Goal: Task Accomplishment & Management: Complete application form

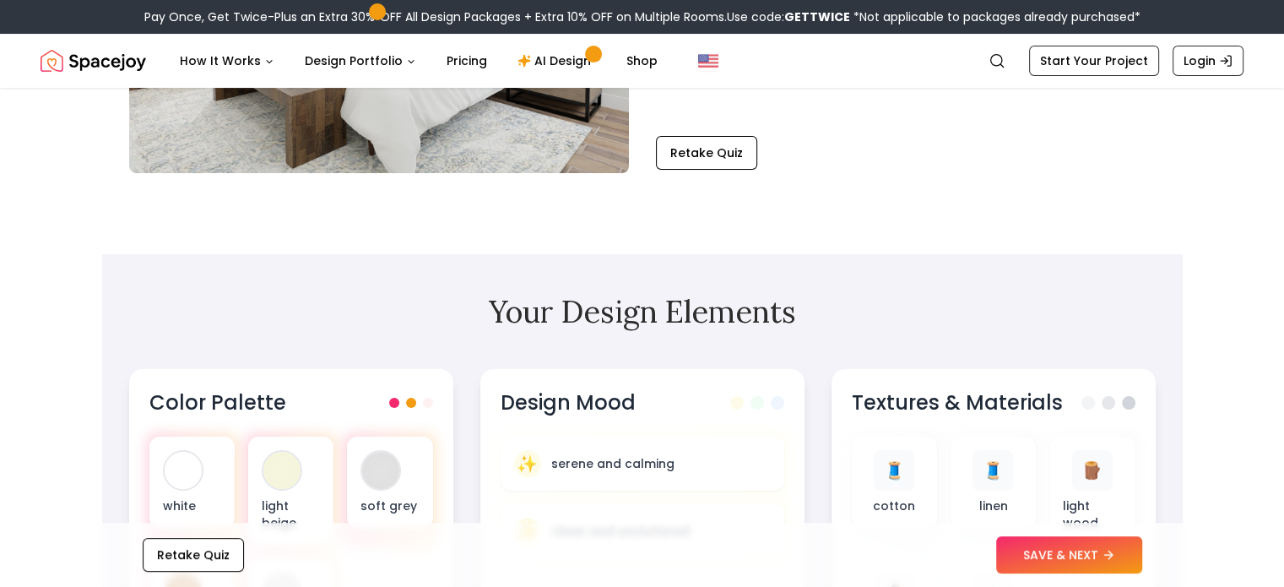
scroll to position [332, 0]
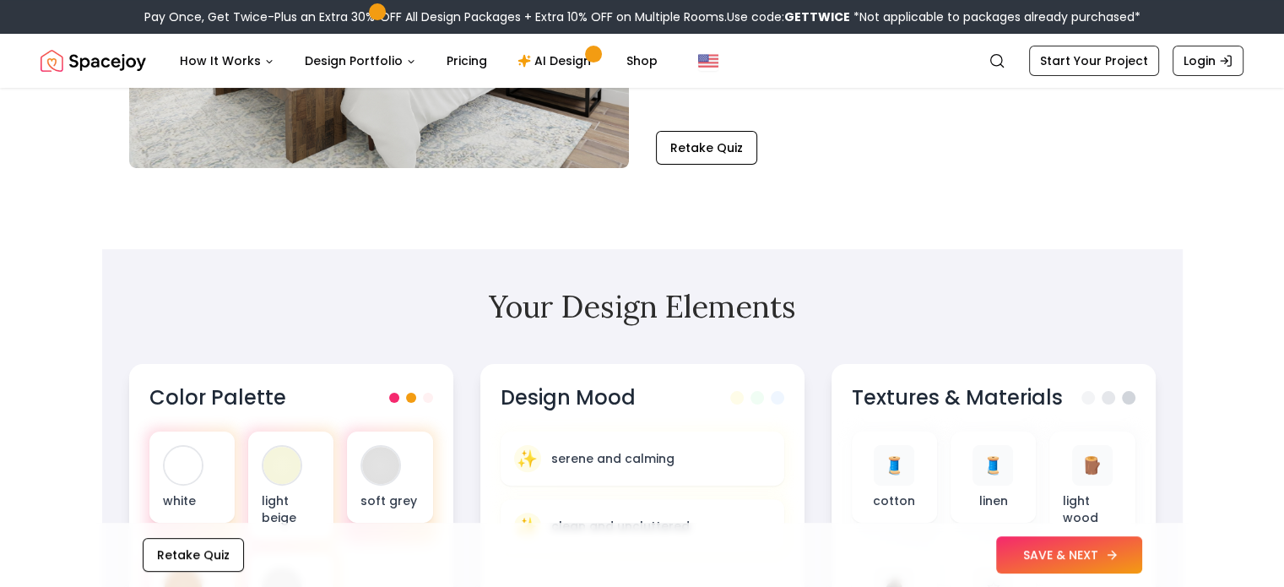
click at [1113, 559] on icon at bounding box center [1112, 555] width 14 height 14
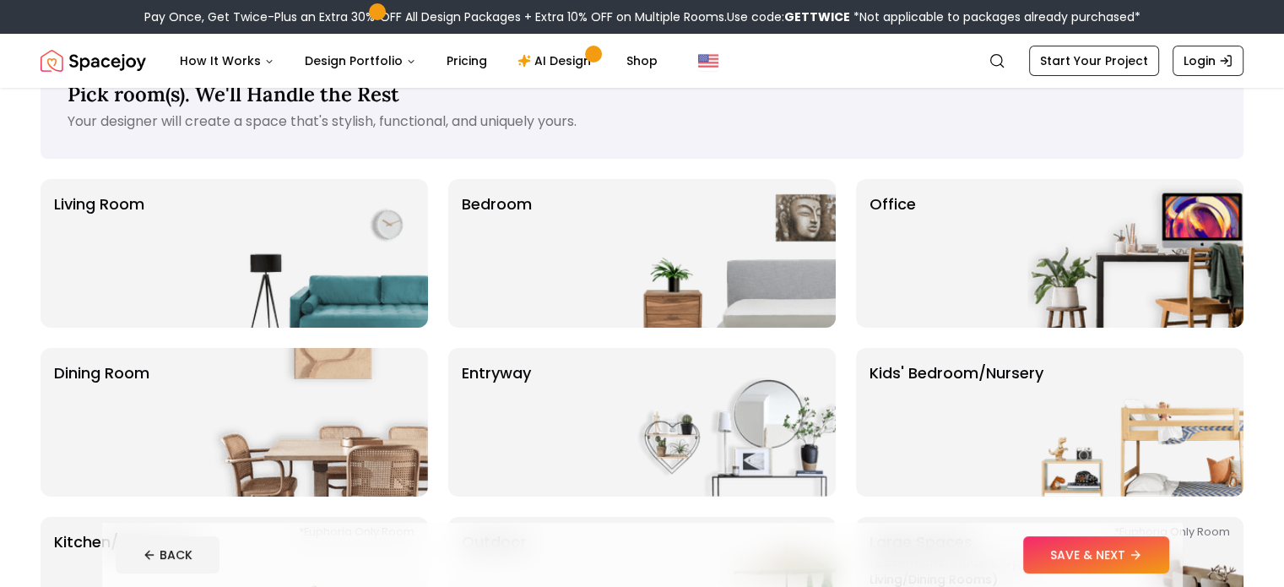
scroll to position [57, 0]
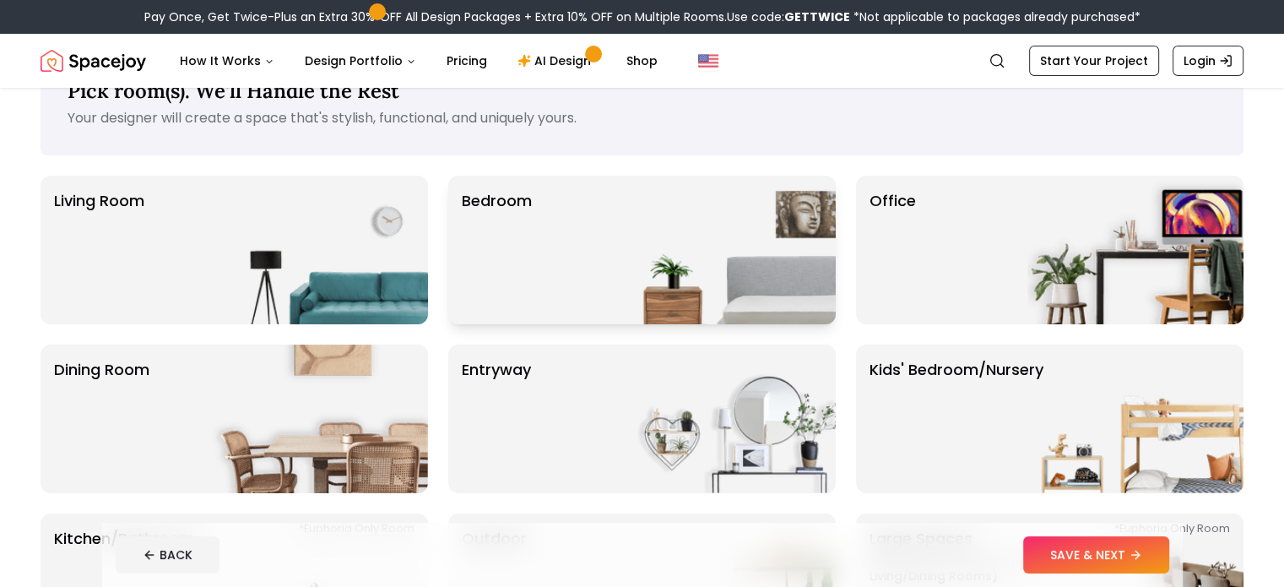
click at [722, 254] on img at bounding box center [727, 250] width 216 height 149
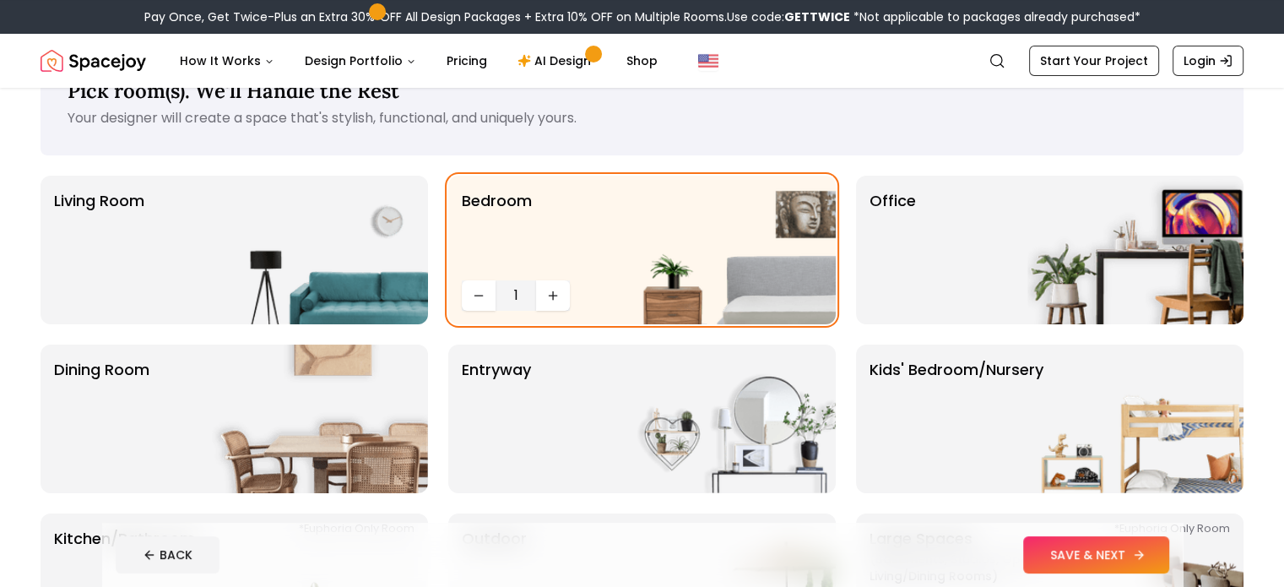
click at [1166, 560] on button "SAVE & NEXT" at bounding box center [1096, 554] width 146 height 37
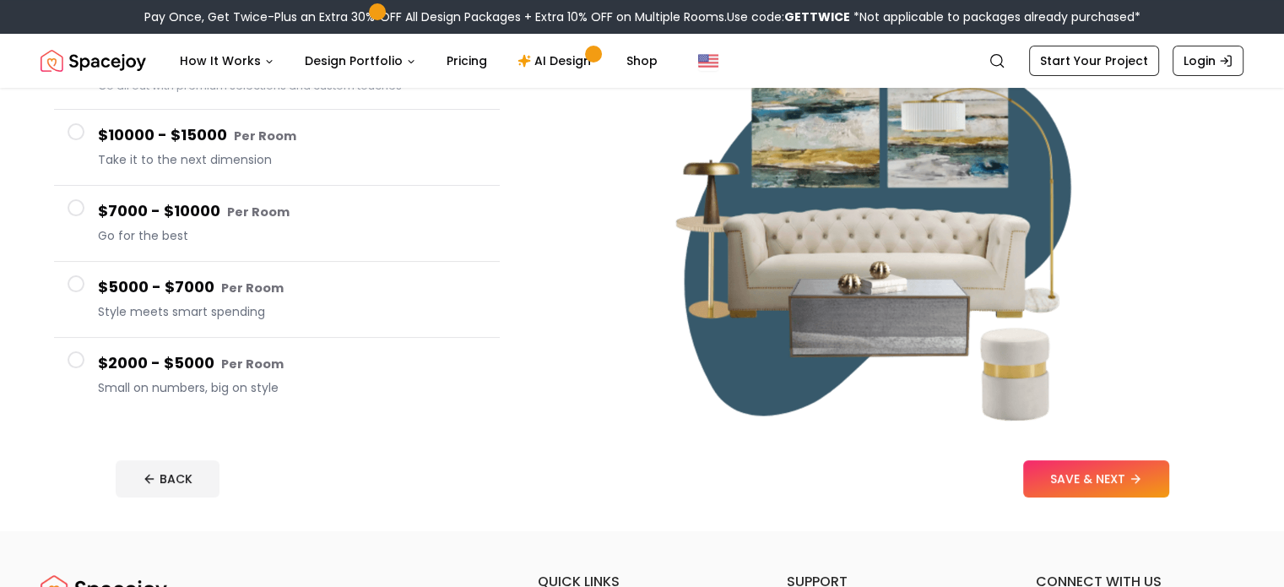
scroll to position [233, 0]
click at [78, 358] on span at bounding box center [76, 359] width 17 height 17
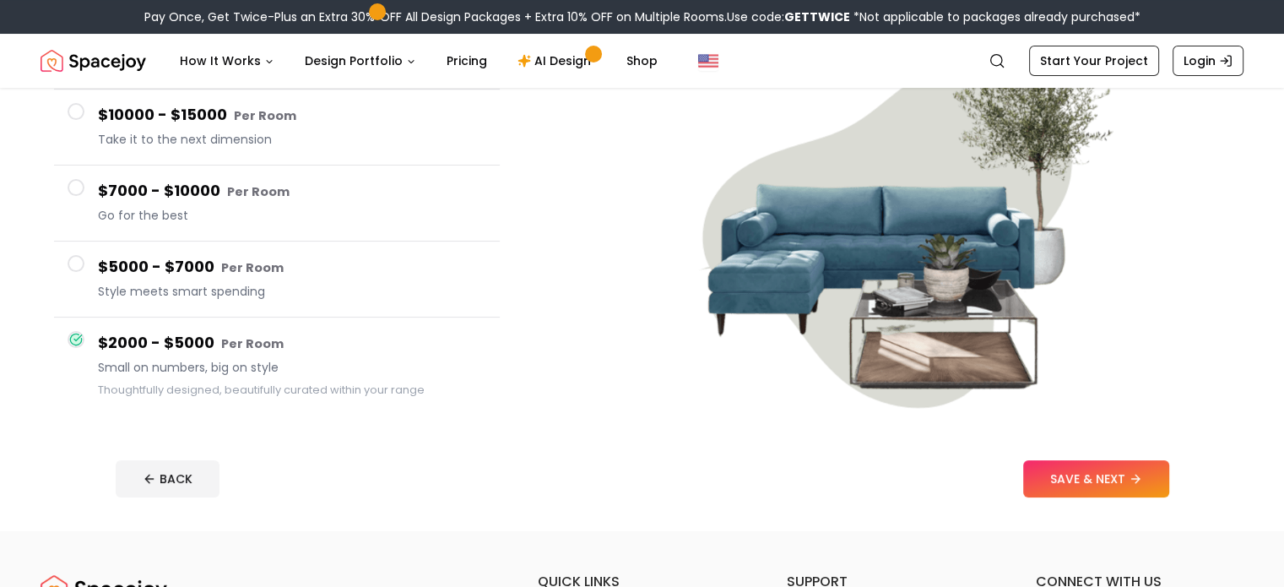
click at [80, 112] on span at bounding box center [76, 111] width 17 height 17
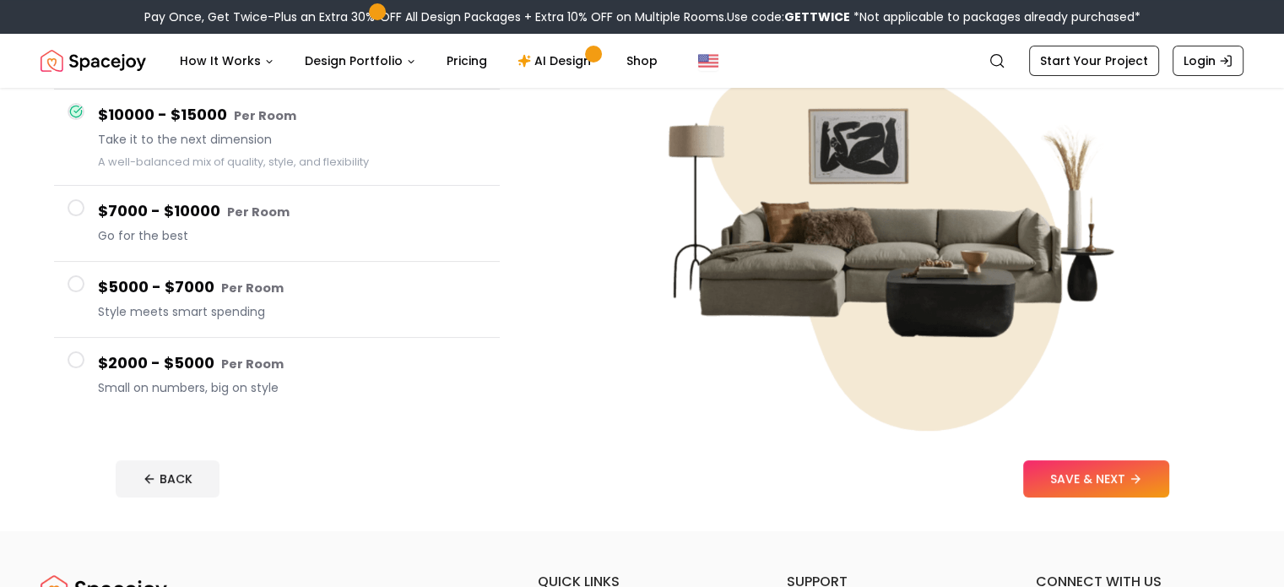
click at [70, 284] on span at bounding box center [76, 283] width 17 height 17
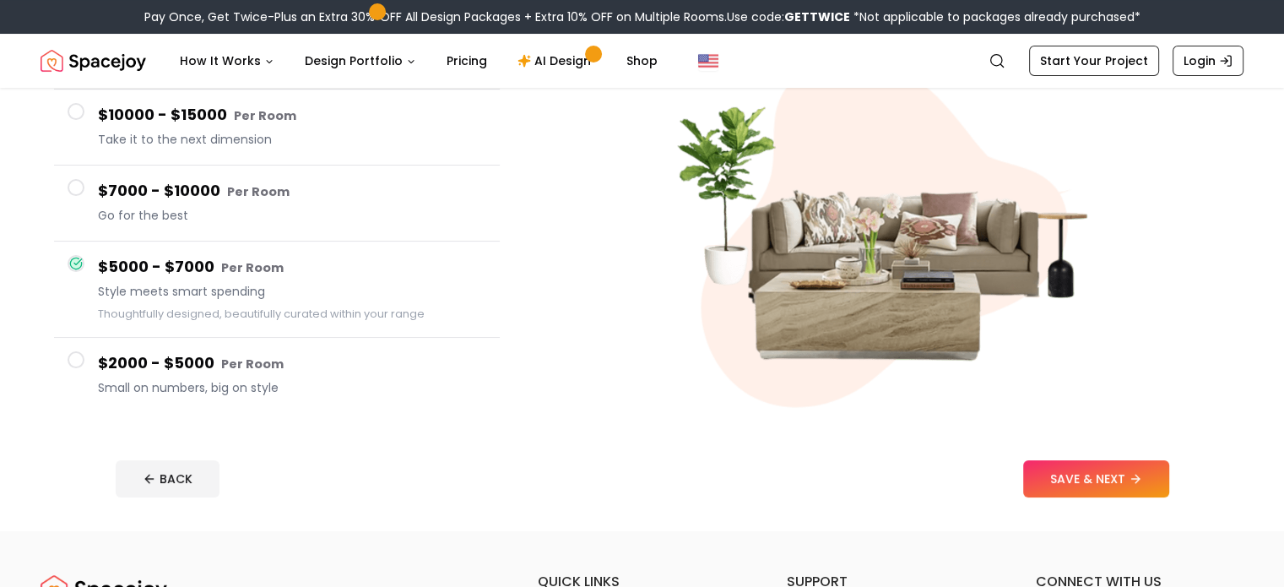
click at [79, 360] on span at bounding box center [76, 359] width 17 height 17
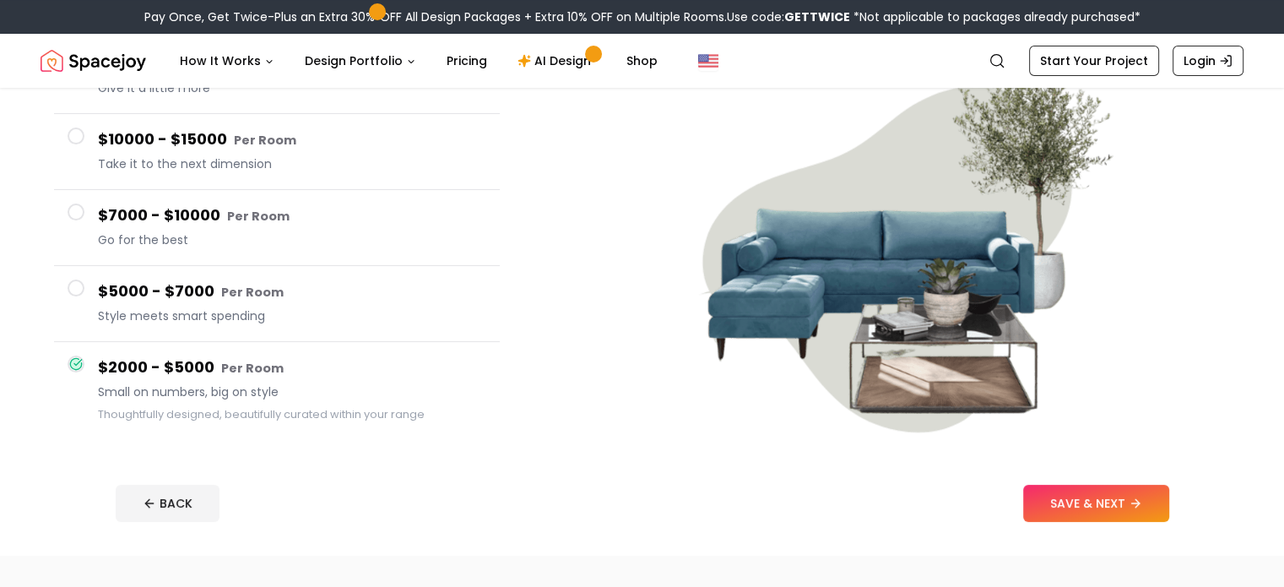
scroll to position [208, 0]
click at [1130, 513] on button "SAVE & NEXT" at bounding box center [1096, 503] width 146 height 37
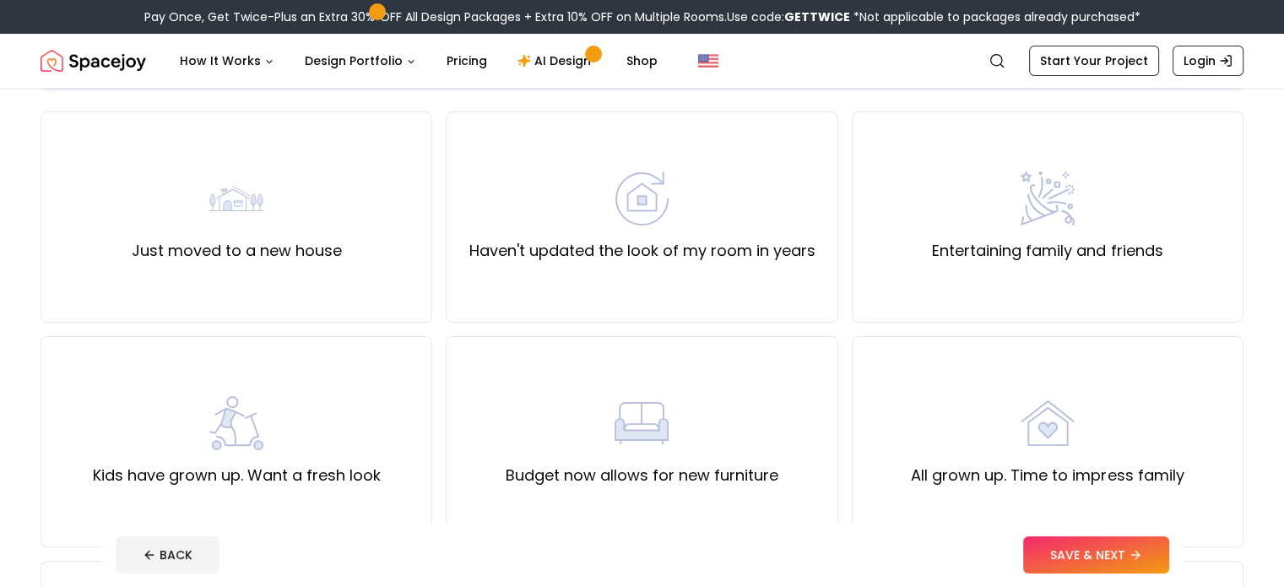
scroll to position [121, 0]
click at [1046, 450] on img at bounding box center [1047, 424] width 54 height 54
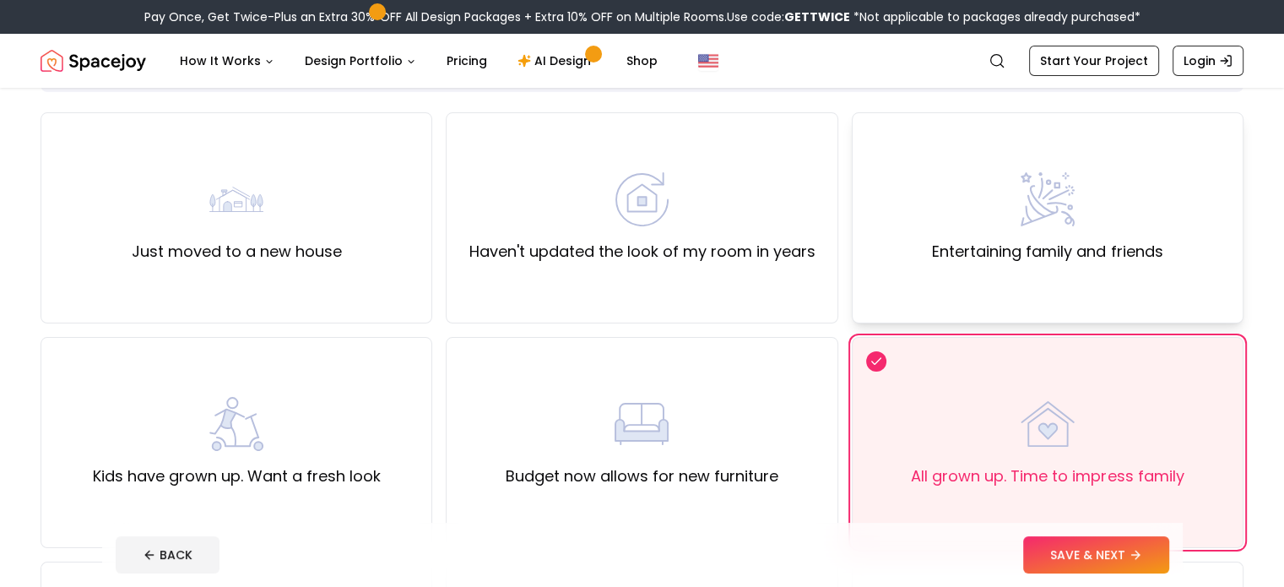
click at [1154, 279] on div "Entertaining family and friends" at bounding box center [1048, 217] width 392 height 211
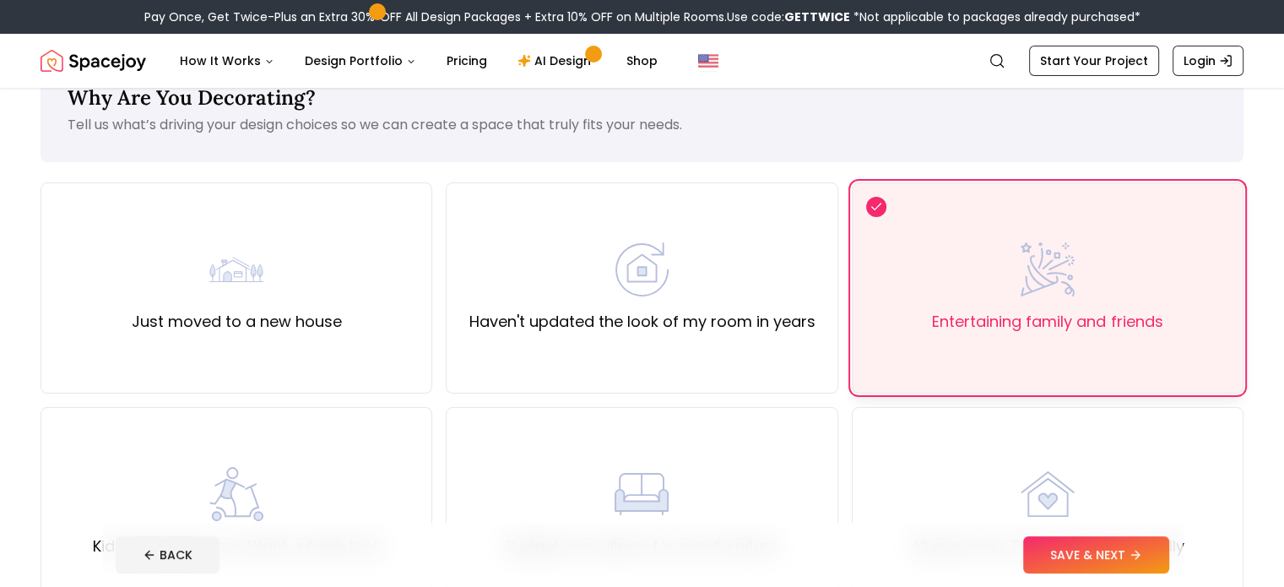
scroll to position [48, 0]
click at [472, 332] on label "Haven't updated the look of my room in years" at bounding box center [641, 324] width 346 height 24
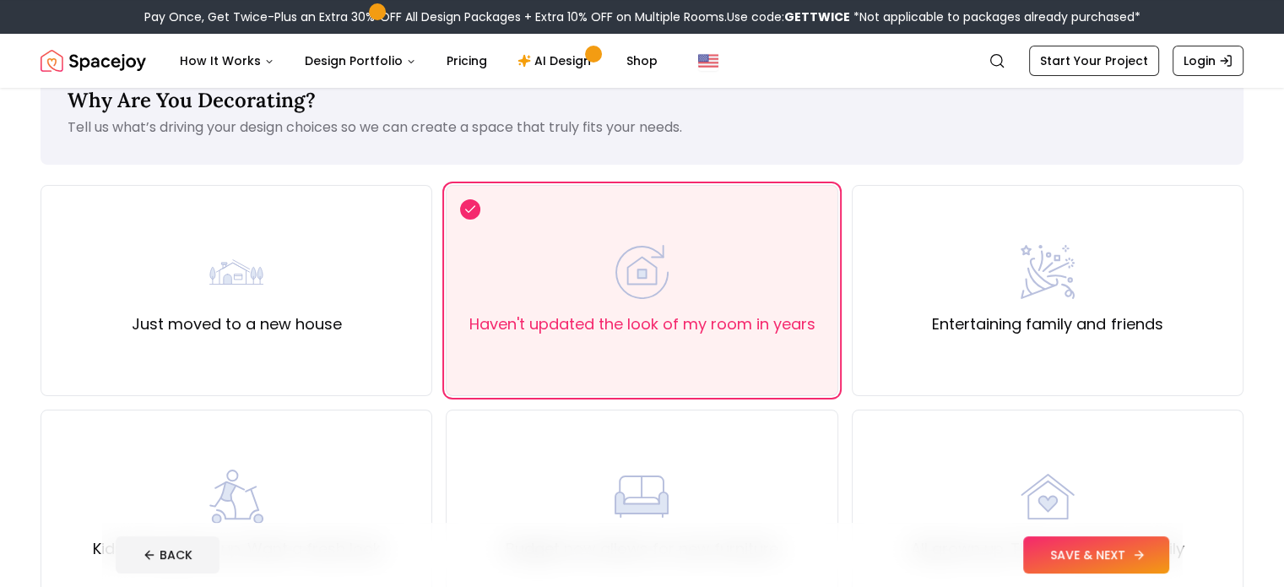
click at [1169, 566] on button "SAVE & NEXT" at bounding box center [1096, 554] width 146 height 37
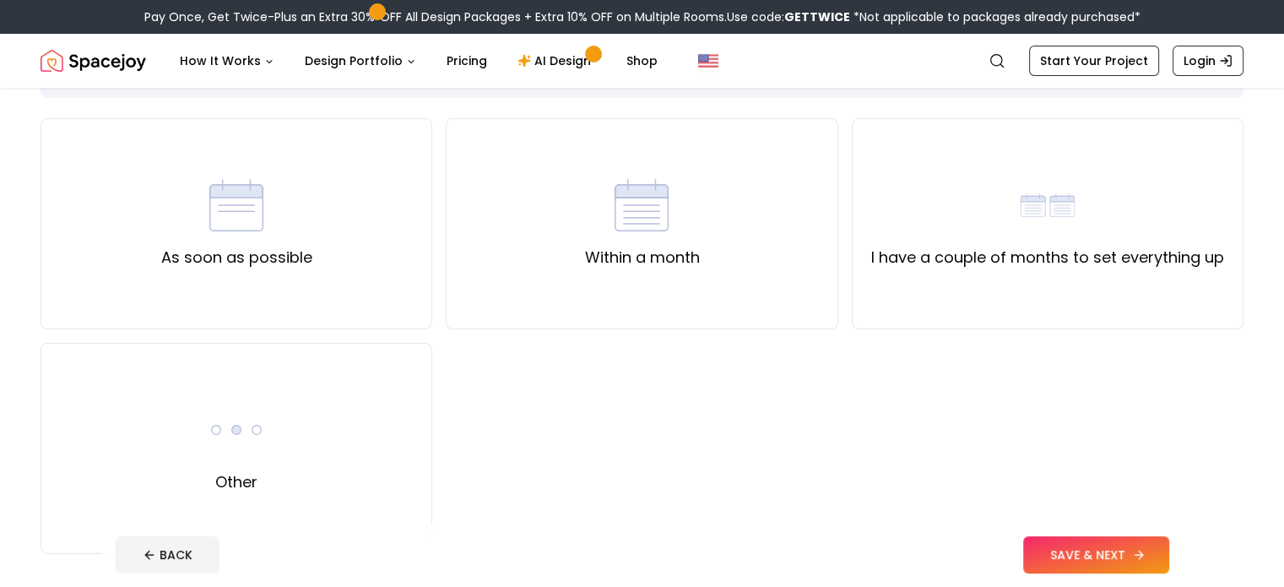
scroll to position [116, 0]
click at [144, 428] on div "Other" at bounding box center [237, 447] width 392 height 211
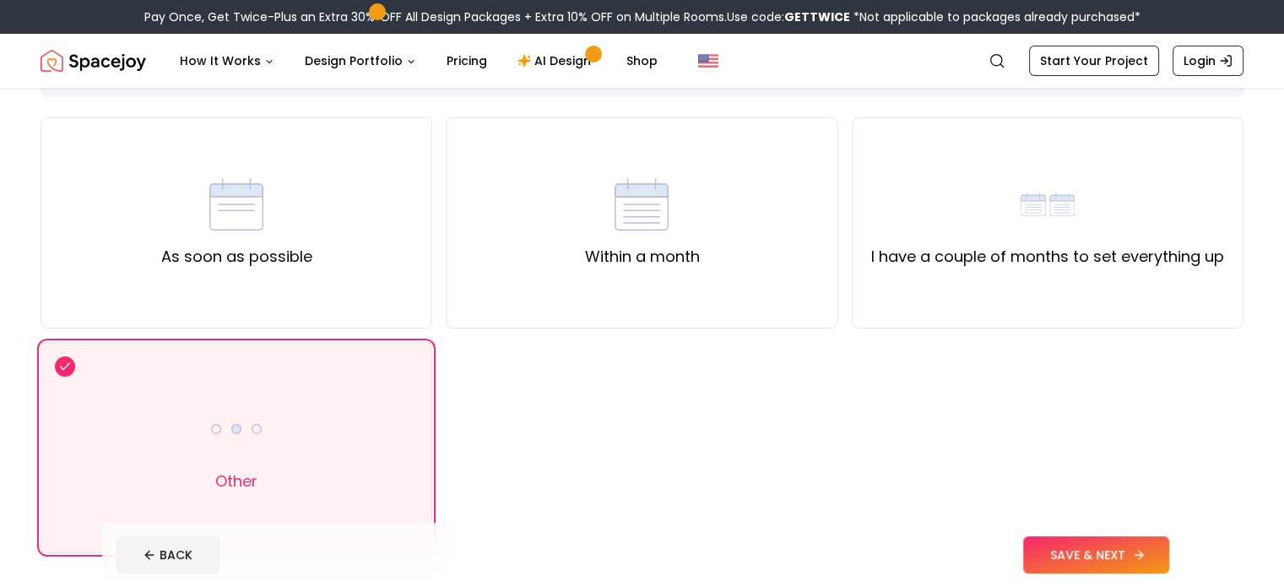
click at [1169, 559] on button "SAVE & NEXT" at bounding box center [1096, 554] width 146 height 37
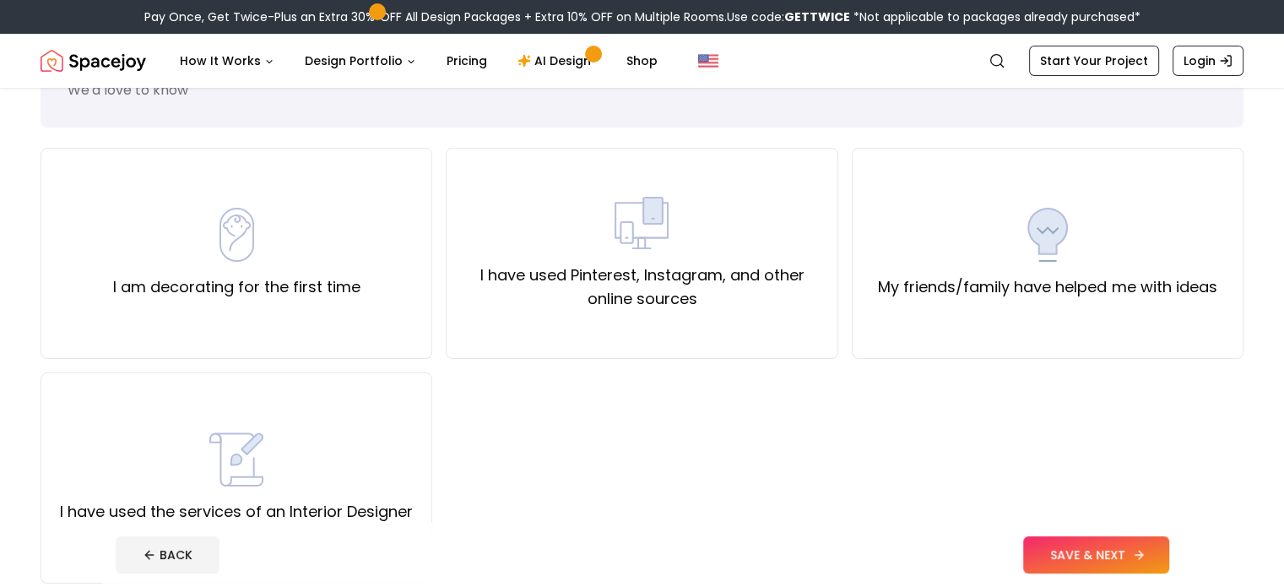
scroll to position [86, 0]
click at [1171, 307] on div "My friends/family have helped me with ideas" at bounding box center [1048, 252] width 392 height 211
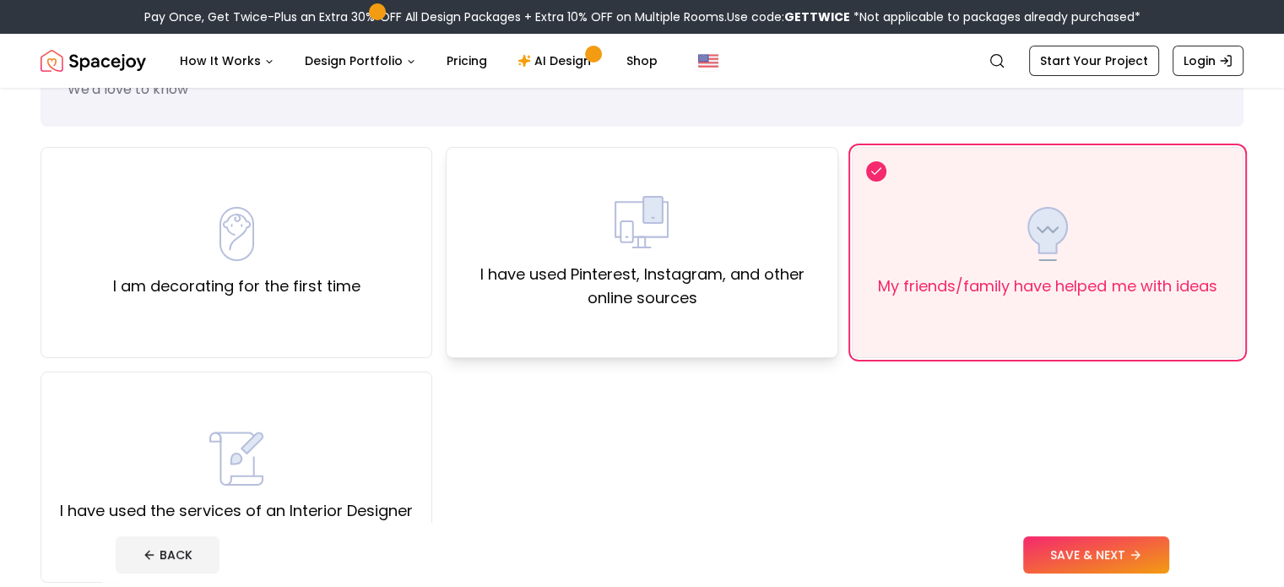
click at [696, 307] on label "I have used Pinterest, Instagram, and other online sources" at bounding box center [641, 285] width 363 height 47
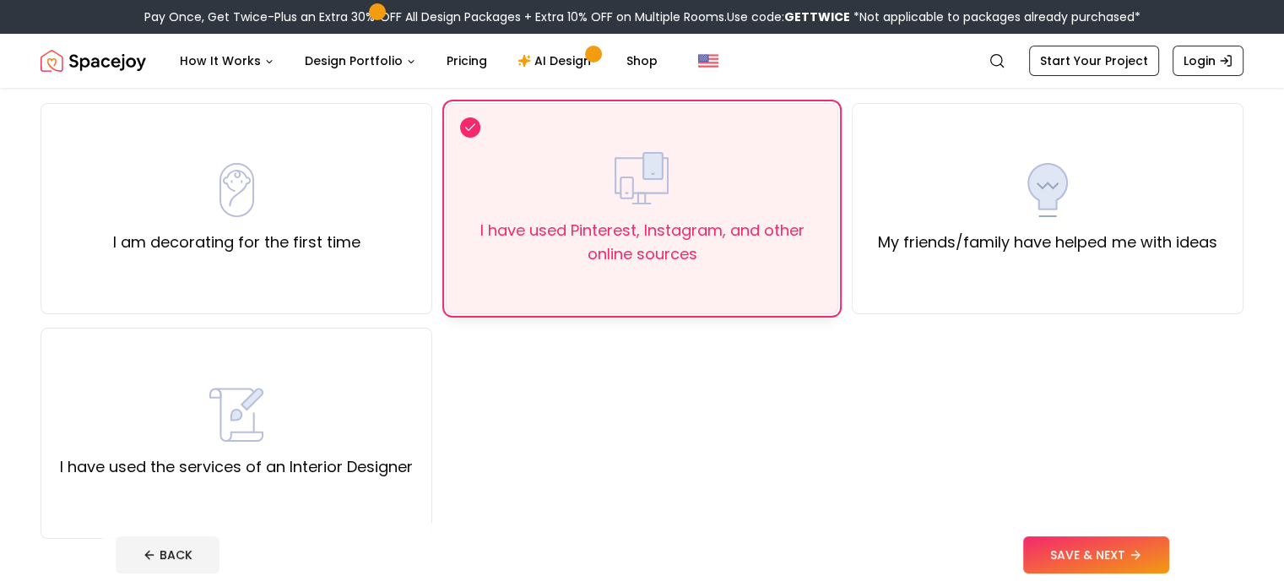
scroll to position [132, 0]
click at [886, 219] on div "My friends/family have helped me with ideas" at bounding box center [1047, 205] width 338 height 91
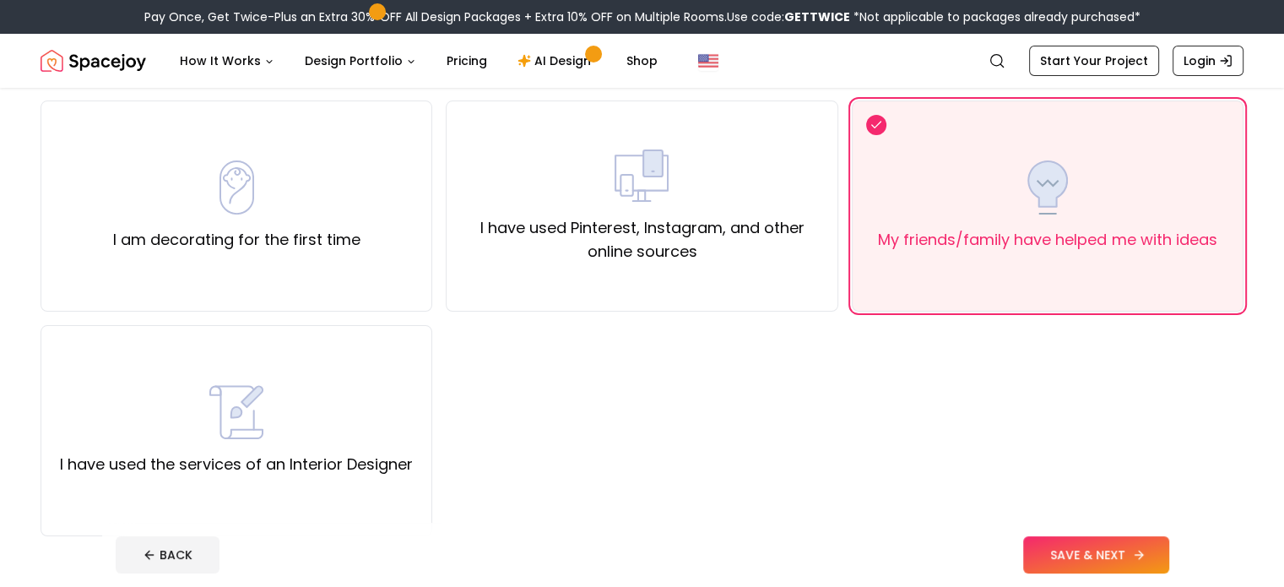
click at [1169, 572] on button "SAVE & NEXT" at bounding box center [1096, 554] width 146 height 37
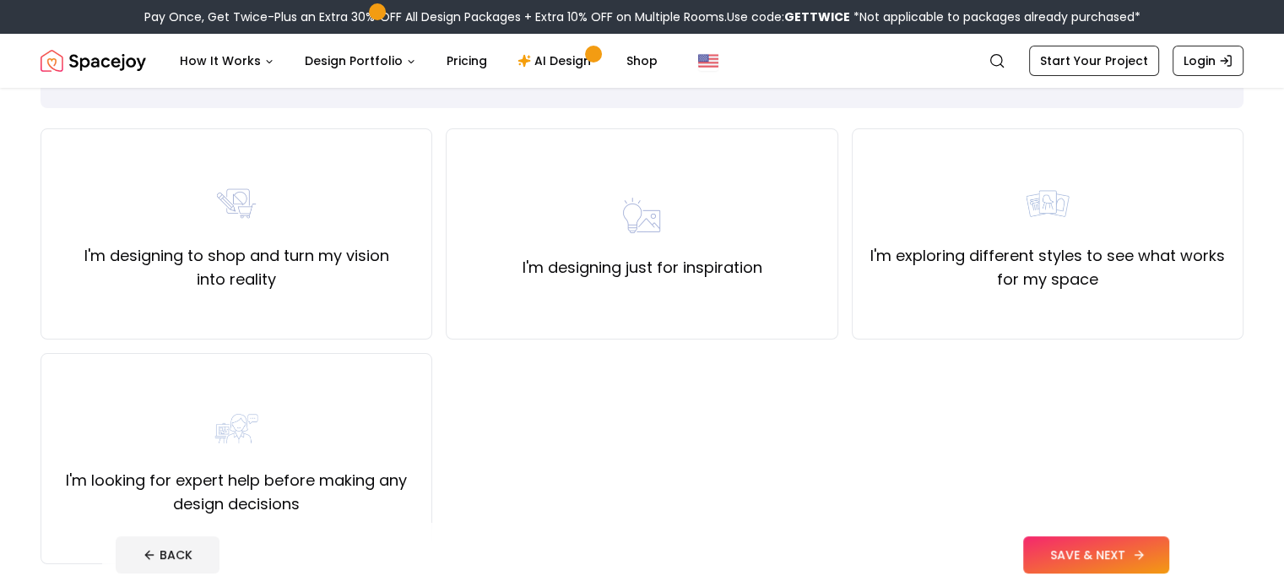
scroll to position [118, 0]
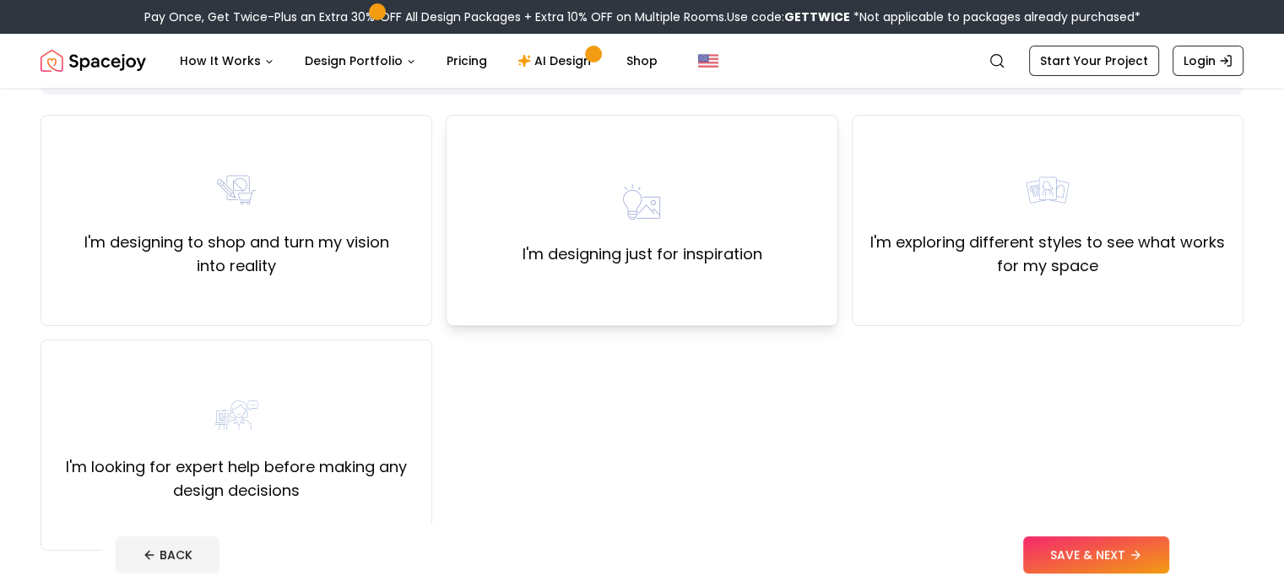
click at [765, 243] on div "I'm designing just for inspiration" at bounding box center [642, 220] width 392 height 211
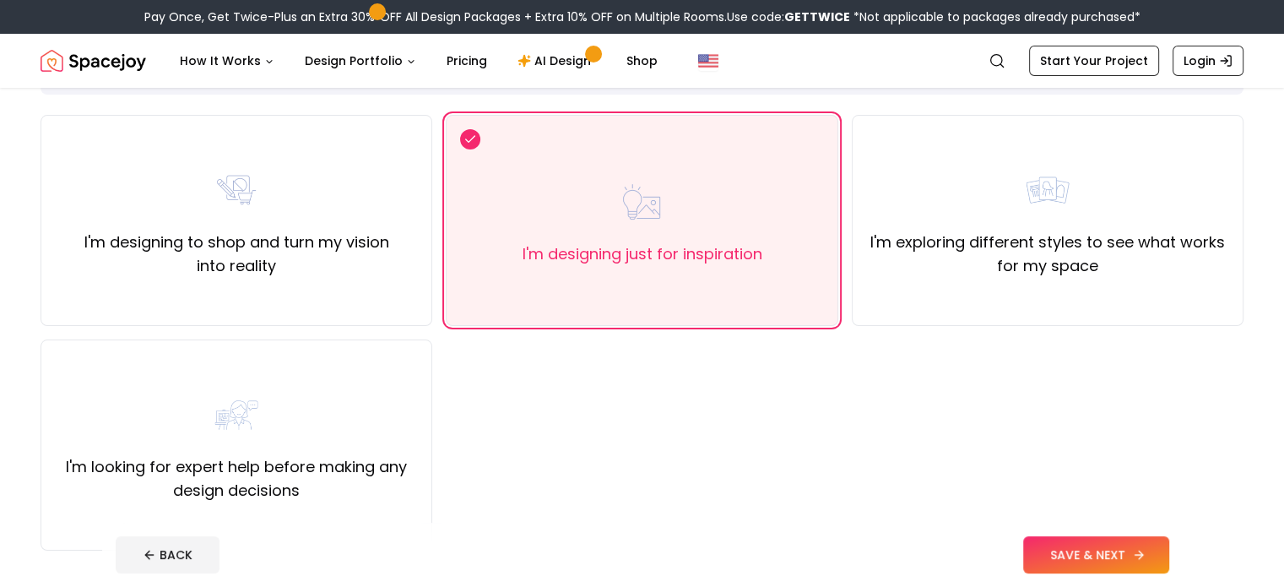
click at [1145, 554] on icon at bounding box center [1139, 555] width 14 height 14
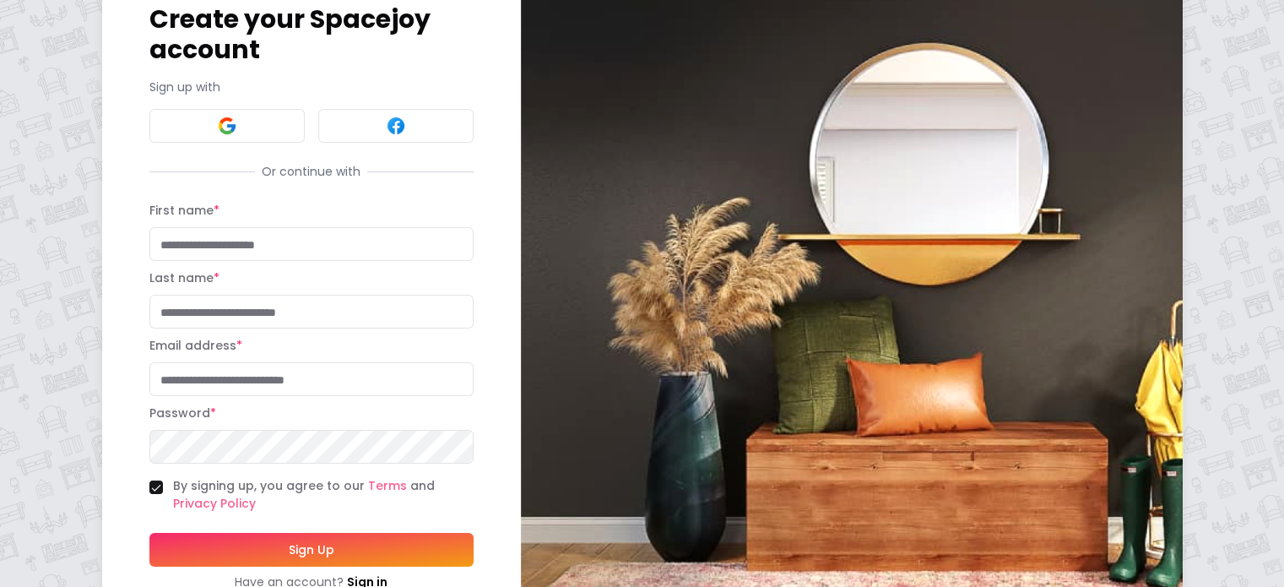
scroll to position [95, 0]
